Goal: Information Seeking & Learning: Learn about a topic

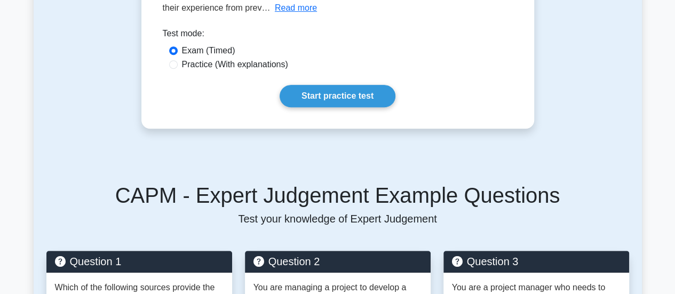
scroll to position [107, 0]
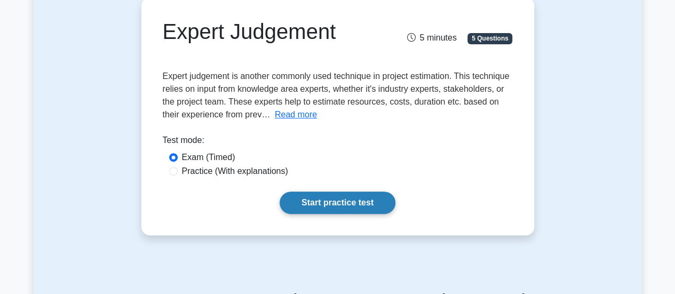
click at [338, 205] on link "Start practice test" at bounding box center [338, 203] width 116 height 22
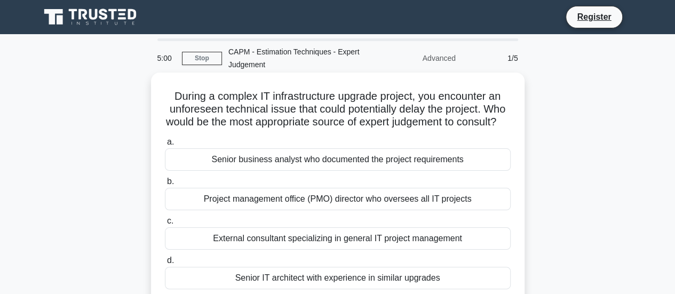
scroll to position [107, 0]
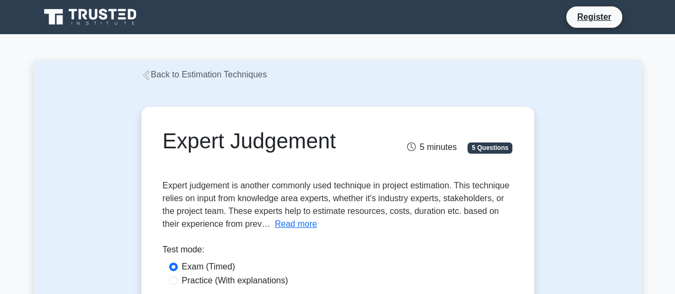
click at [164, 74] on link "Back to Estimation Techniques" at bounding box center [204, 74] width 126 height 9
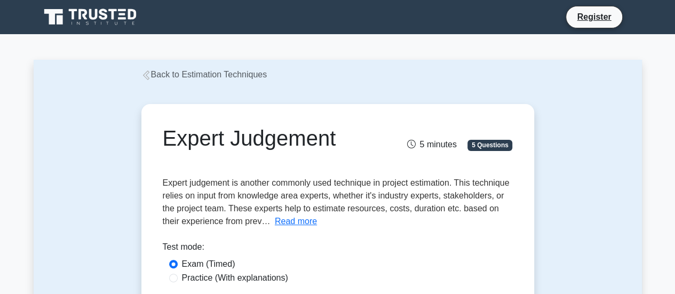
scroll to position [53, 0]
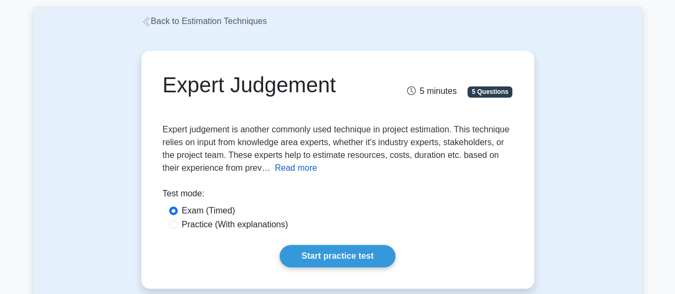
click at [297, 170] on button "Read more" at bounding box center [296, 168] width 42 height 13
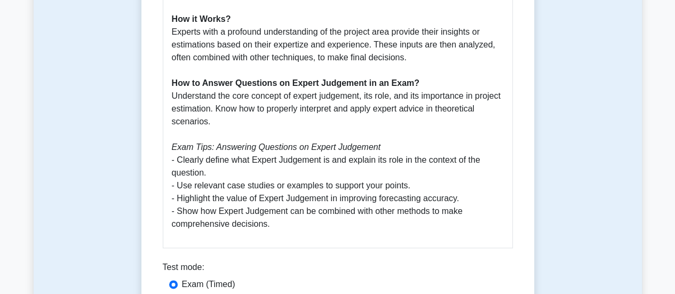
scroll to position [694, 0]
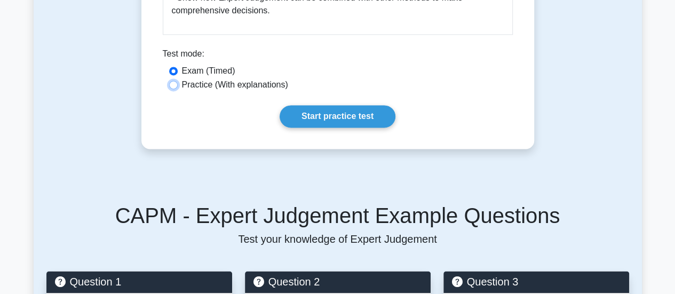
click at [176, 81] on input "Practice (With explanations)" at bounding box center [173, 85] width 9 height 9
radio input "true"
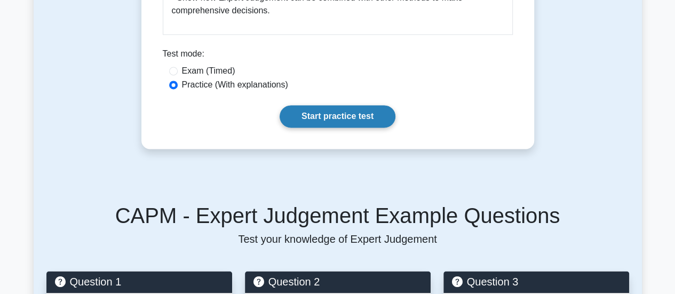
click at [372, 107] on link "Start practice test" at bounding box center [338, 116] width 116 height 22
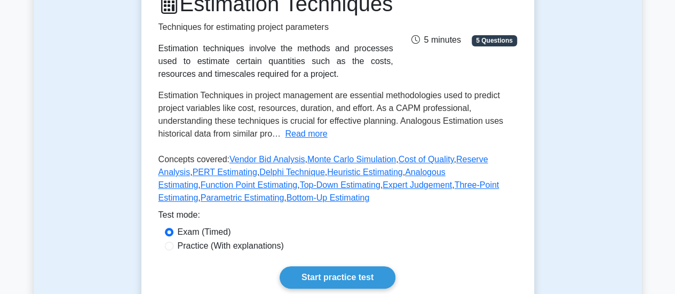
scroll to position [107, 0]
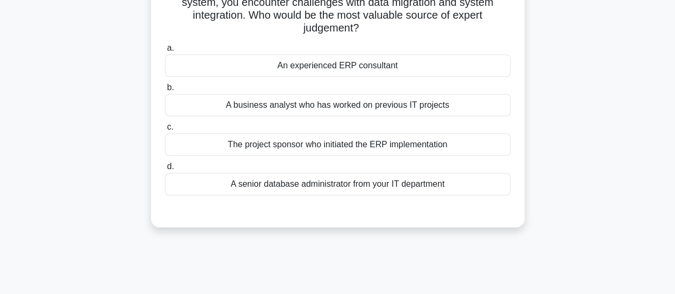
scroll to position [53, 0]
